Goal: Task Accomplishment & Management: Manage account settings

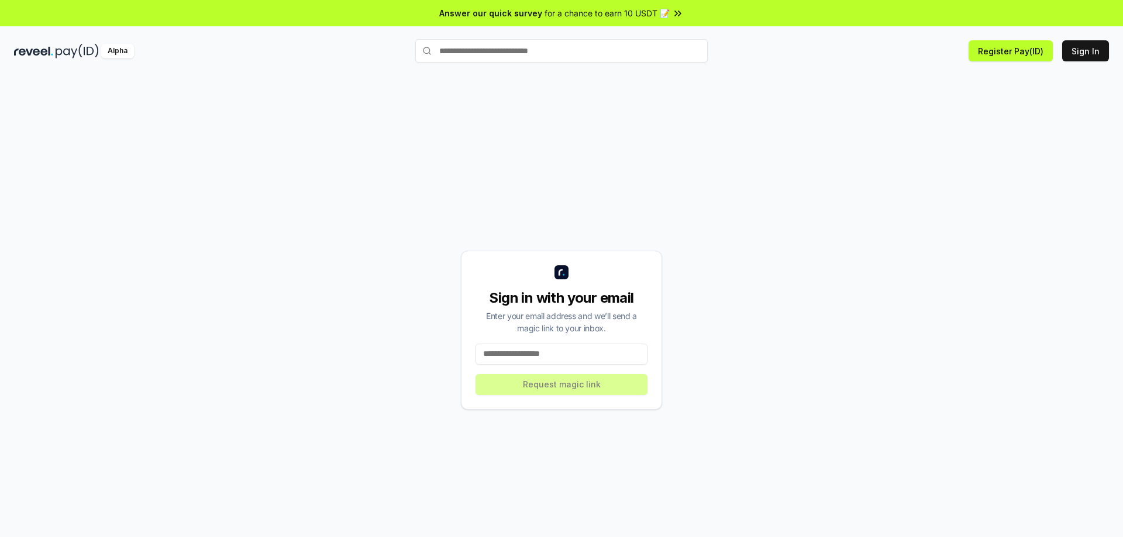
click at [505, 357] on input at bounding box center [561, 354] width 172 height 21
type input "**********"
click at [545, 391] on button "Request magic link" at bounding box center [561, 384] width 172 height 21
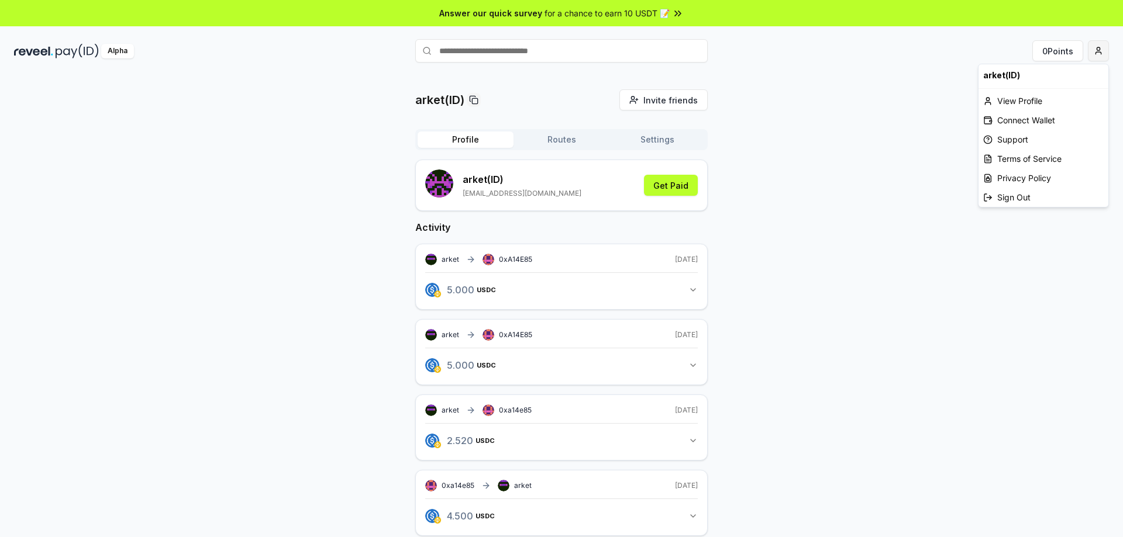
click at [1096, 53] on html "Answer our quick survey for a chance to earn 10 USDT 📝 Alpha 0 Points arket(ID)…" at bounding box center [561, 268] width 1123 height 537
click at [1015, 101] on div "View Profile" at bounding box center [1043, 100] width 130 height 19
click at [60, 55] on img at bounding box center [77, 51] width 43 height 15
